Goal: Task Accomplishment & Management: Complete application form

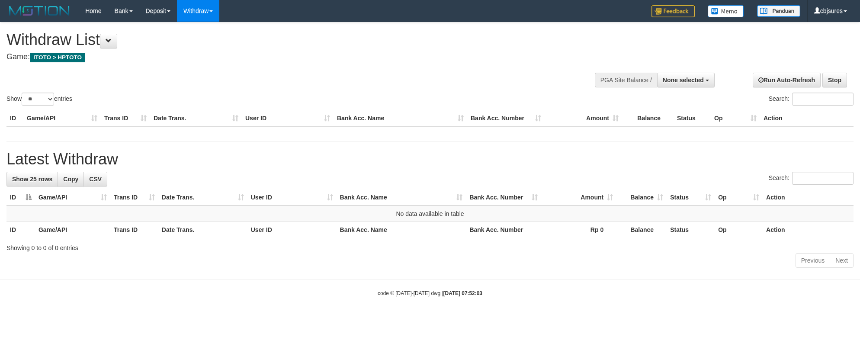
select select "**"
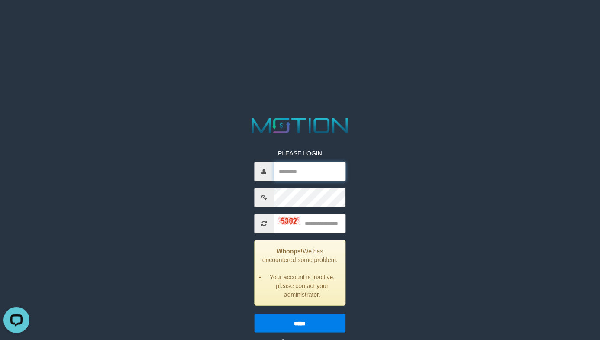
type input "********"
click at [289, 173] on input "********" at bounding box center [310, 171] width 72 height 19
click at [287, 175] on input "********" at bounding box center [310, 171] width 72 height 19
